Goal: Task Accomplishment & Management: Manage account settings

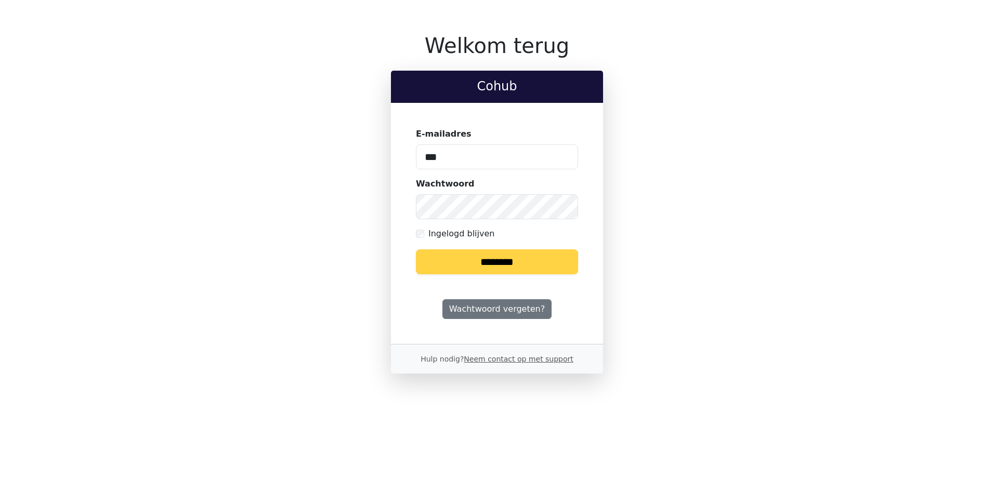
type input "**********"
click at [516, 268] on input "********" at bounding box center [497, 261] width 162 height 25
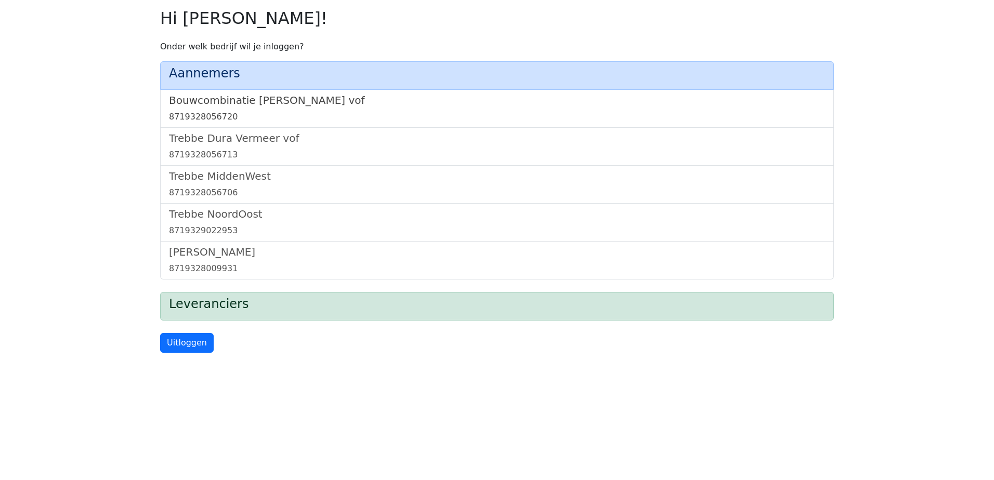
click at [314, 100] on h5 "Bouwcombinatie [PERSON_NAME] vof" at bounding box center [497, 100] width 656 height 12
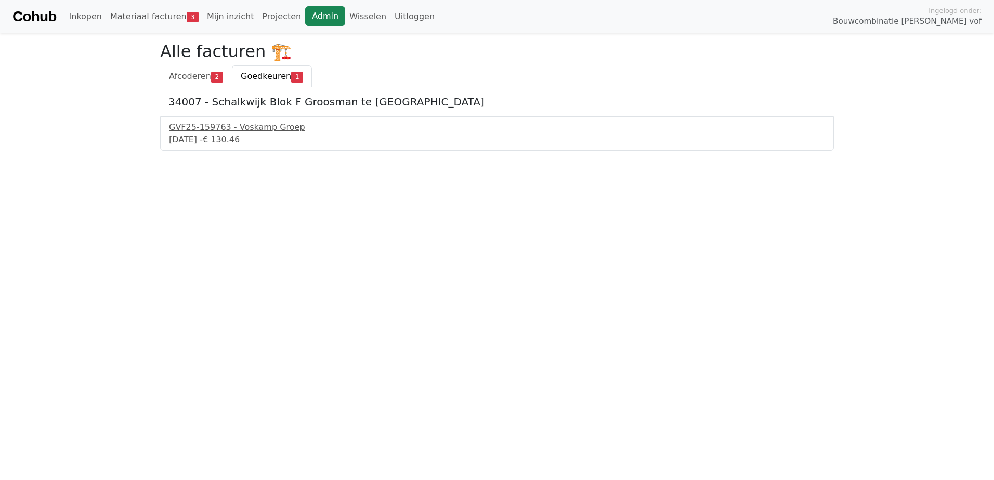
click at [307, 19] on link "Admin" at bounding box center [325, 16] width 40 height 20
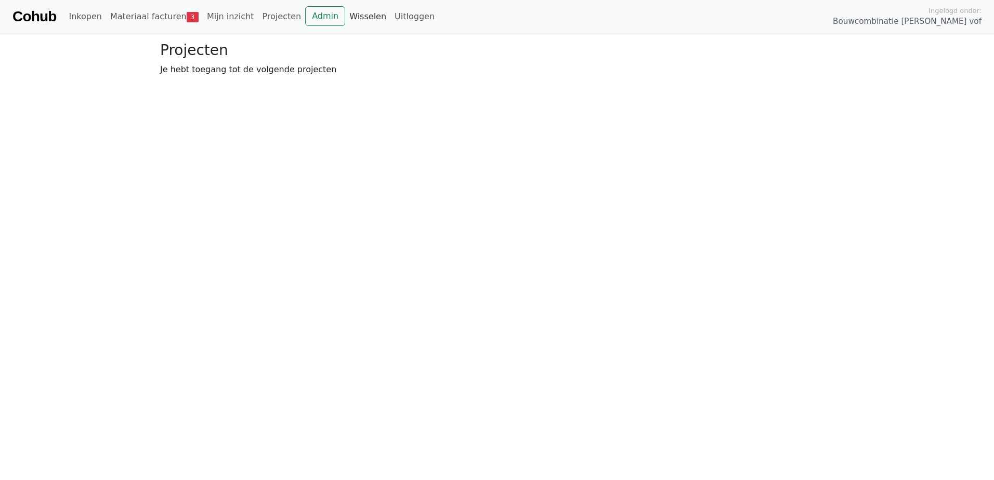
click at [345, 11] on link "Wisselen" at bounding box center [367, 16] width 45 height 21
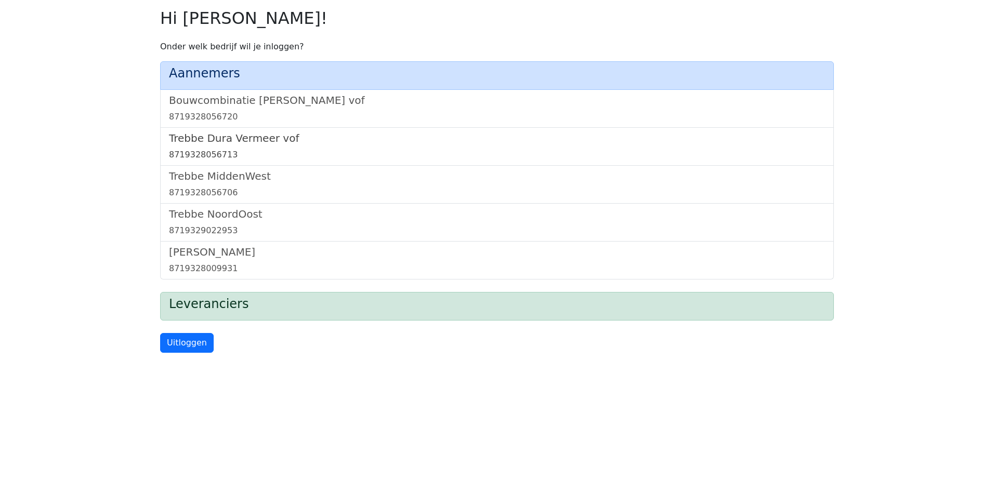
click at [215, 135] on h5 "Trebbe Dura Vermeer vof" at bounding box center [497, 138] width 656 height 12
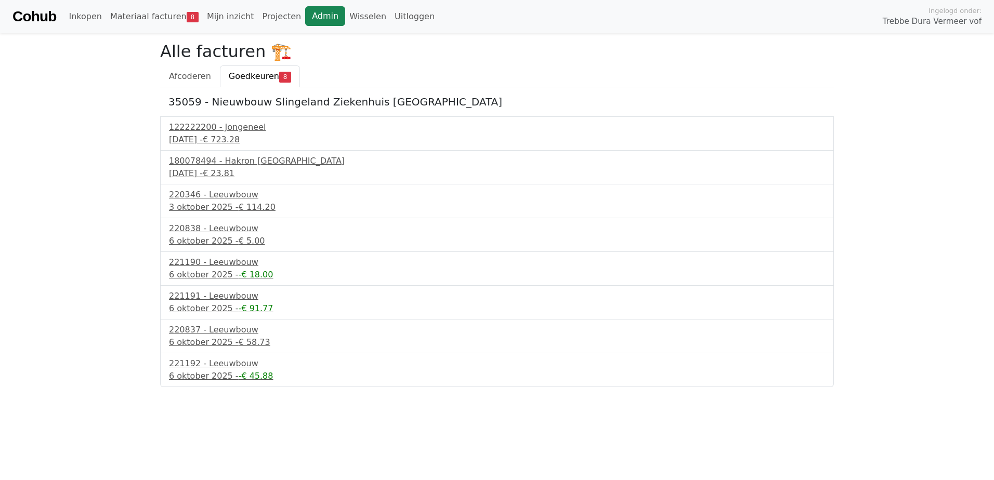
click at [306, 15] on link "Admin" at bounding box center [325, 16] width 40 height 20
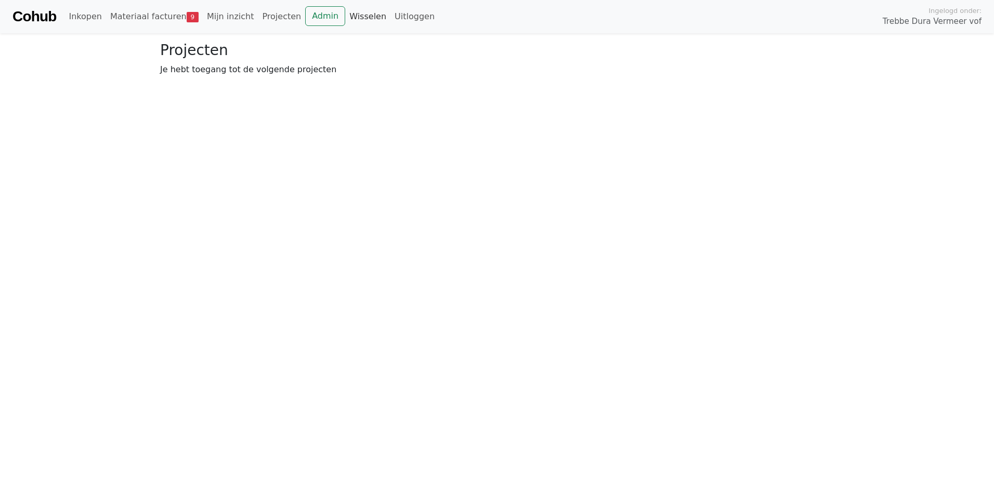
click at [347, 10] on link "Wisselen" at bounding box center [367, 16] width 45 height 21
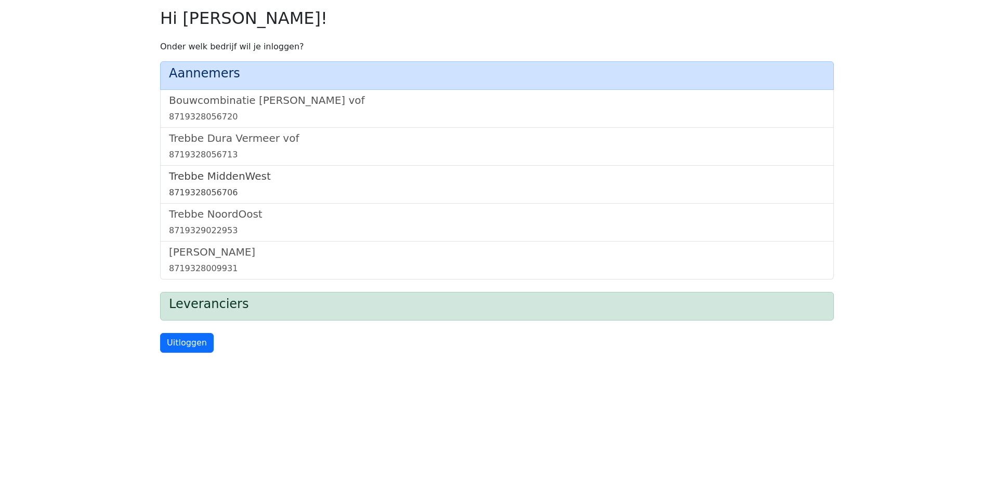
drag, startPoint x: 227, startPoint y: 170, endPoint x: 232, endPoint y: 180, distance: 11.2
click at [227, 170] on h5 "Trebbe MiddenWest" at bounding box center [497, 176] width 656 height 12
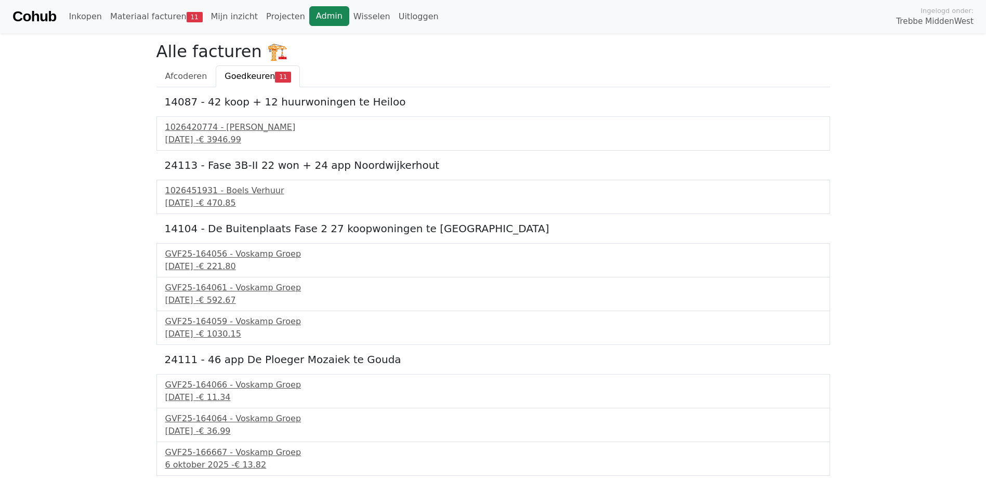
click at [309, 20] on link "Admin" at bounding box center [329, 16] width 40 height 20
